Goal: Find specific page/section: Find specific page/section

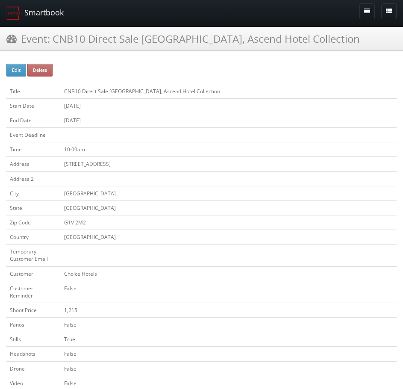
click at [50, 12] on link "Smartbook" at bounding box center [35, 13] width 70 height 27
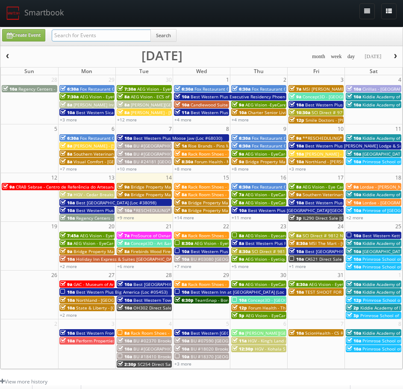
click at [100, 34] on input "text" at bounding box center [101, 36] width 99 height 12
paste input "54046"
type input "54046"
click at [163, 38] on button "Search" at bounding box center [164, 35] width 26 height 13
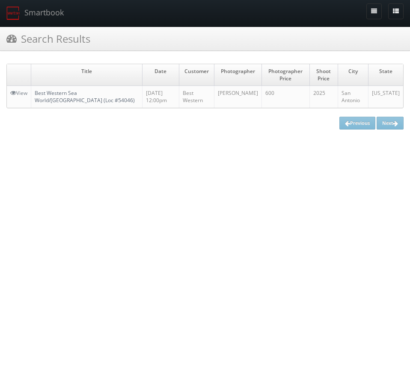
click at [84, 94] on link "Best Western Sea World/Lackland AFB NW Hotel & Suites (Loc #54046)" at bounding box center [85, 96] width 100 height 15
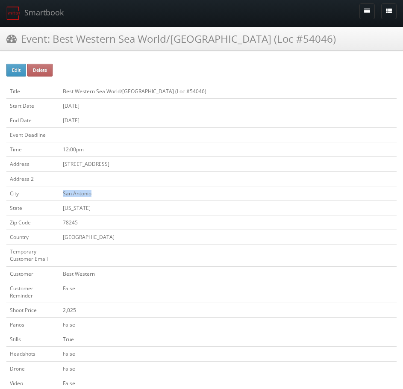
drag, startPoint x: 98, startPoint y: 192, endPoint x: 38, endPoint y: 190, distance: 60.3
click at [38, 190] on tr "City San Antonio" at bounding box center [201, 193] width 390 height 15
click at [217, 139] on td at bounding box center [227, 135] width 337 height 15
